Goal: Check status: Check status

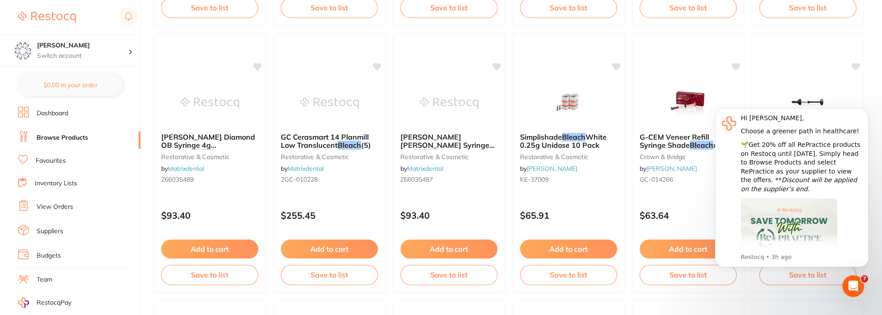
click at [66, 210] on li "View Orders" at bounding box center [79, 207] width 122 height 14
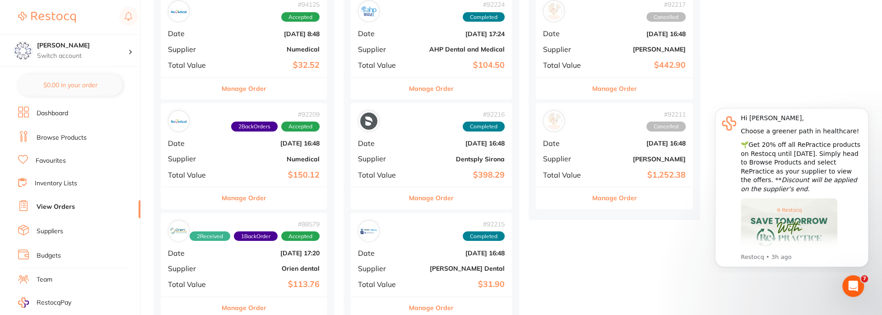
scroll to position [135, 0]
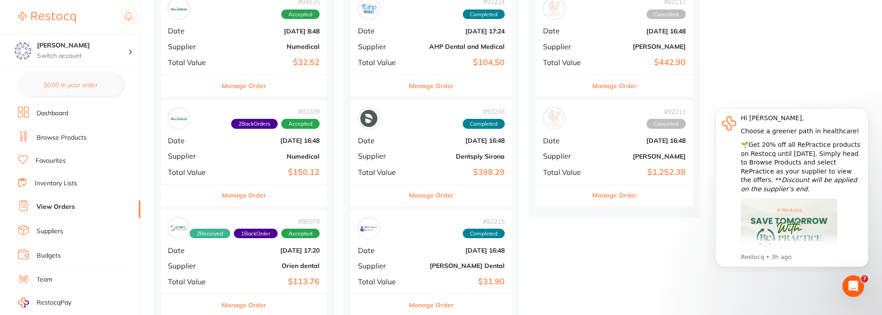
click at [254, 196] on button "Manage Order" at bounding box center [244, 195] width 45 height 22
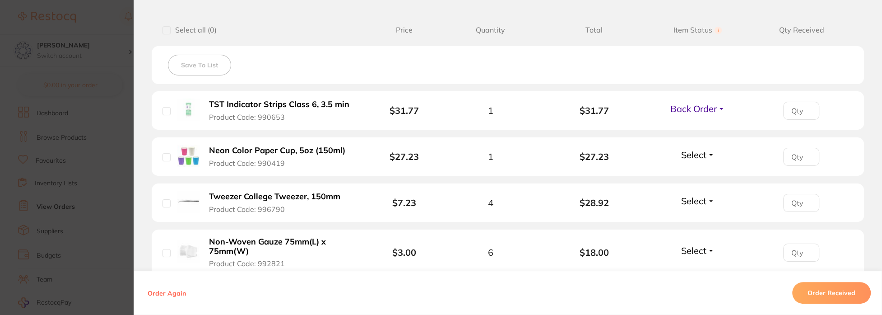
scroll to position [181, 0]
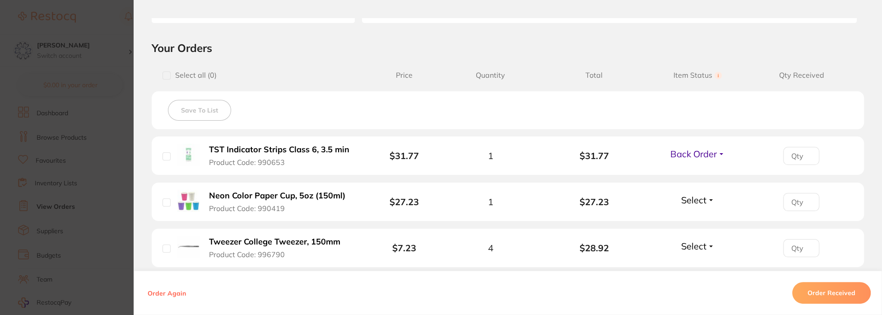
click at [713, 156] on span "Back Order" at bounding box center [694, 153] width 47 height 11
click at [696, 175] on span "Received" at bounding box center [697, 173] width 23 height 7
click at [703, 200] on span "Select" at bounding box center [693, 199] width 25 height 11
click at [702, 219] on span "Received" at bounding box center [697, 219] width 23 height 7
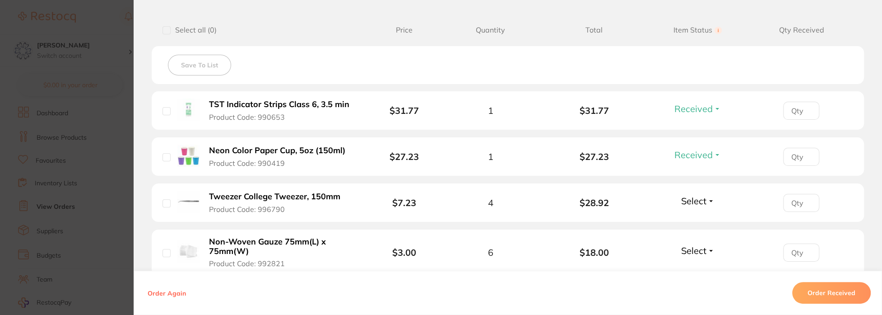
click at [694, 206] on div "Select Received Back Order" at bounding box center [698, 202] width 39 height 15
click at [694, 202] on span "Select" at bounding box center [693, 200] width 25 height 11
click at [700, 219] on span "Received" at bounding box center [697, 220] width 23 height 7
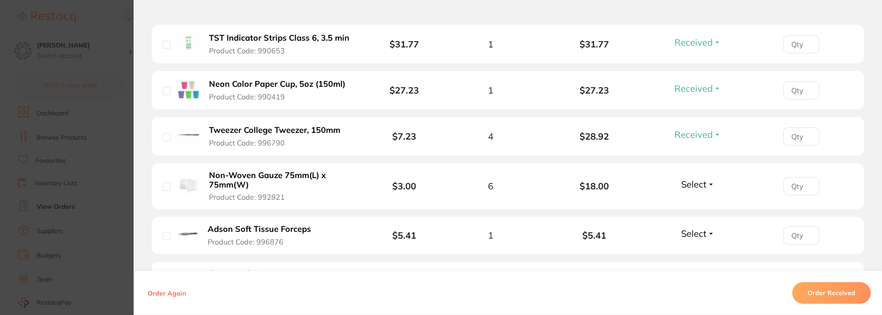
scroll to position [316, 0]
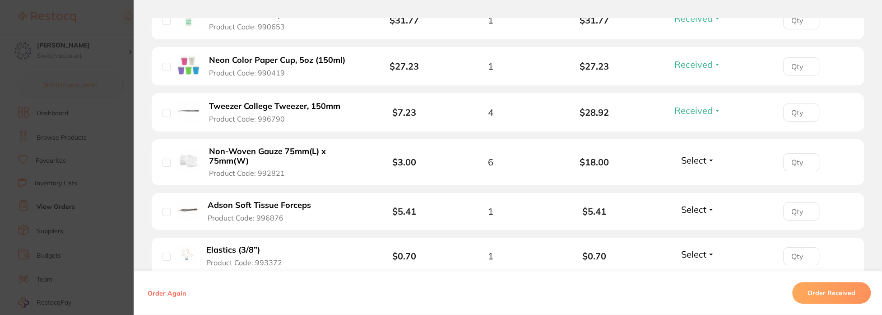
click at [697, 164] on span "Select" at bounding box center [693, 159] width 25 height 11
click at [701, 179] on span "Received" at bounding box center [697, 179] width 23 height 7
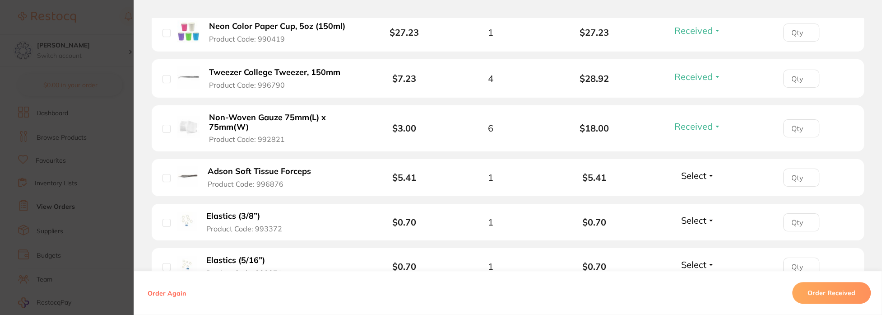
scroll to position [361, 0]
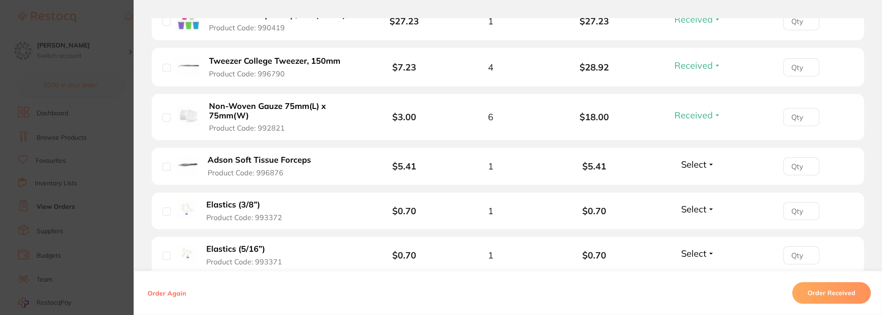
click at [686, 161] on span "Select" at bounding box center [693, 163] width 25 height 11
click at [694, 182] on span "Received" at bounding box center [697, 183] width 23 height 7
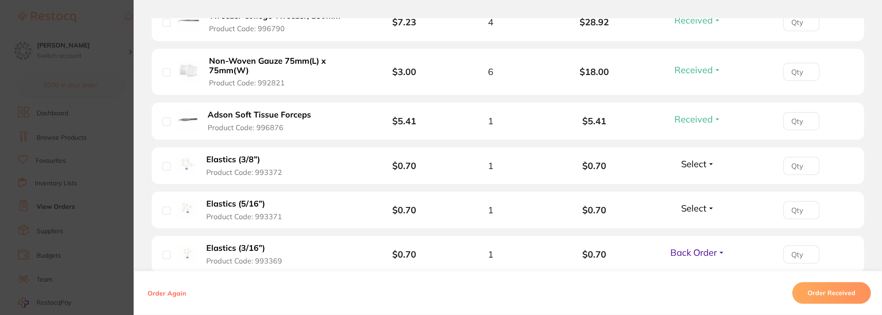
click at [685, 164] on span "Select" at bounding box center [693, 163] width 25 height 11
click at [696, 181] on span "Received" at bounding box center [697, 183] width 23 height 7
click at [693, 206] on span "Select" at bounding box center [693, 207] width 25 height 11
click at [694, 224] on span "Received" at bounding box center [697, 227] width 23 height 7
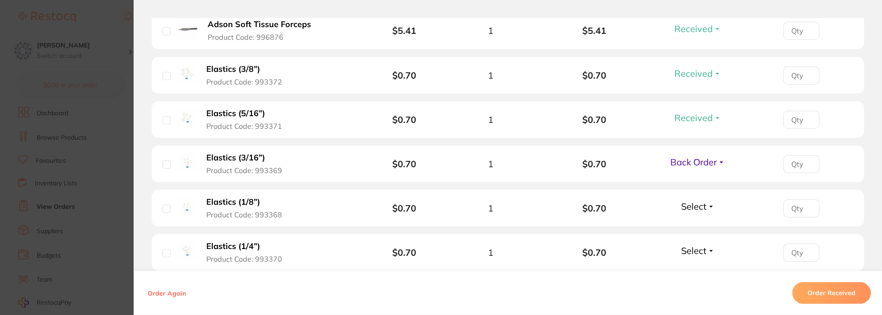
click at [693, 207] on span "Select" at bounding box center [693, 205] width 25 height 11
click at [696, 220] on button "Received" at bounding box center [697, 226] width 23 height 14
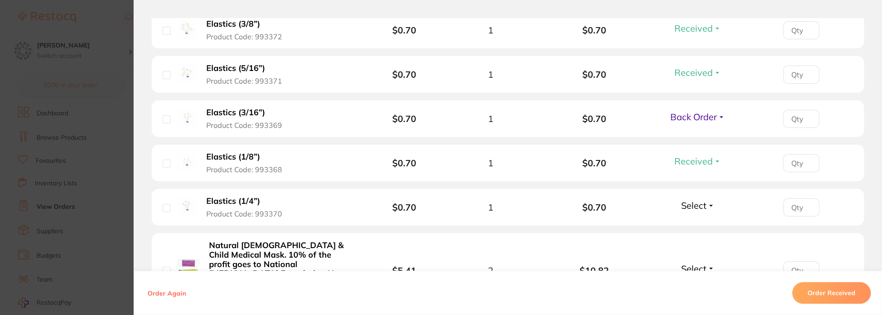
click at [693, 208] on span "Select" at bounding box center [693, 205] width 25 height 11
click at [696, 221] on span "Received" at bounding box center [697, 224] width 23 height 7
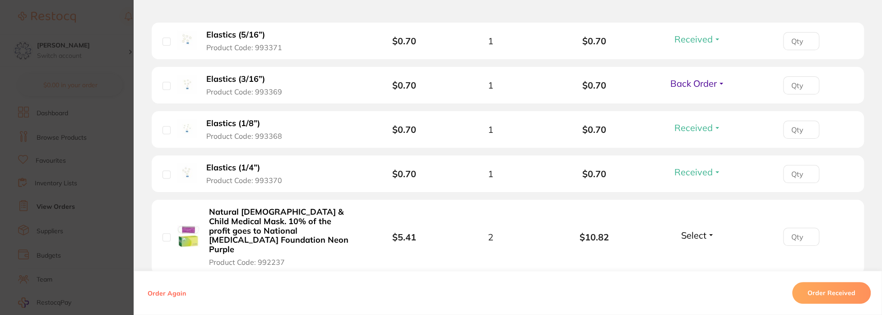
scroll to position [587, 0]
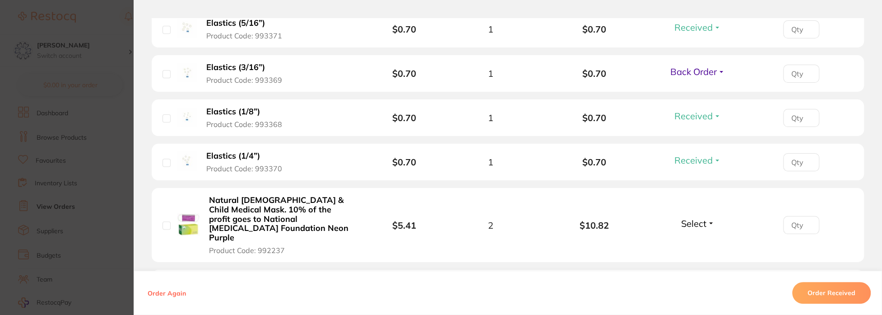
click at [687, 219] on span "Select" at bounding box center [693, 223] width 25 height 11
click at [691, 239] on span "Received" at bounding box center [697, 242] width 23 height 7
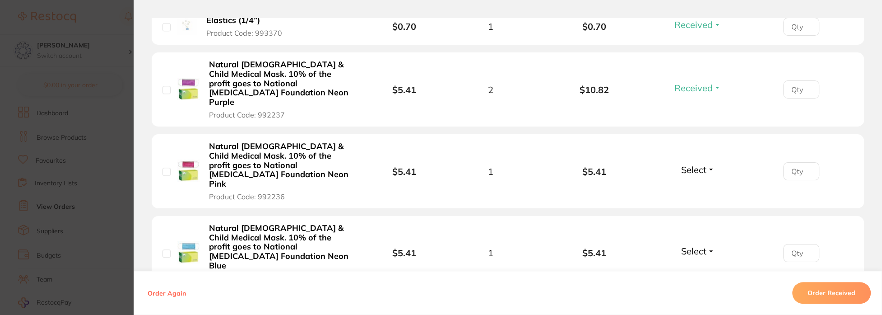
click at [681, 164] on span "Select" at bounding box center [693, 169] width 25 height 11
click at [690, 186] on span "Received" at bounding box center [697, 189] width 23 height 7
click at [689, 245] on span "Select" at bounding box center [693, 250] width 25 height 11
click at [697, 267] on span "Received" at bounding box center [697, 270] width 23 height 7
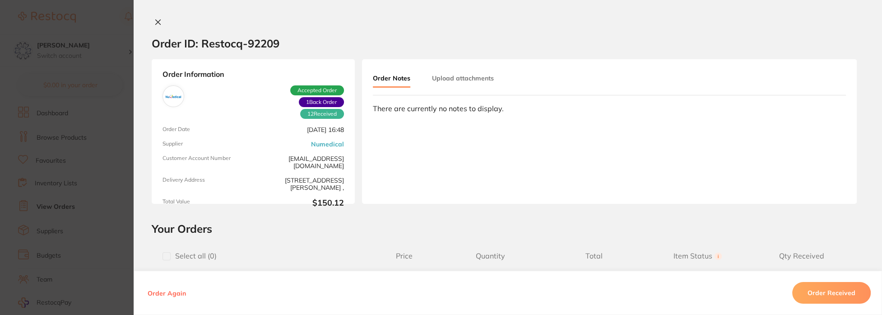
scroll to position [0, 0]
click at [157, 23] on icon at bounding box center [157, 22] width 7 height 7
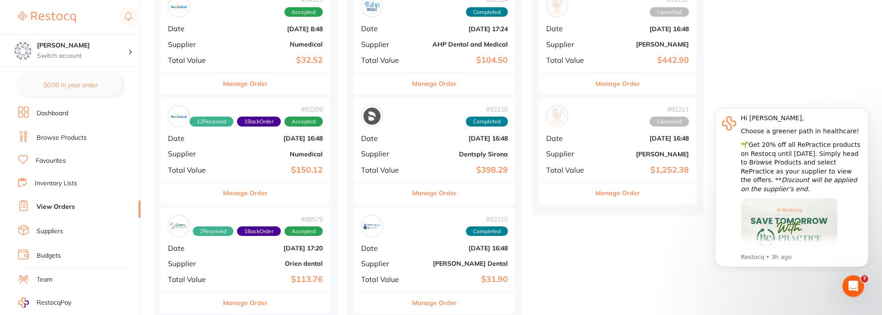
scroll to position [181, 0]
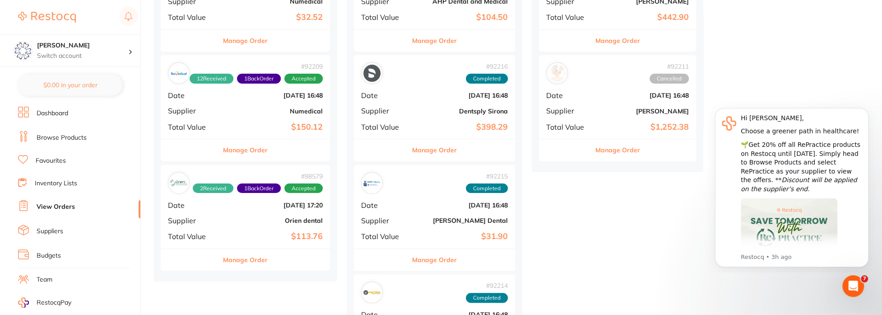
click at [257, 258] on button "Manage Order" at bounding box center [245, 260] width 45 height 22
